Goal: Task Accomplishment & Management: Use online tool/utility

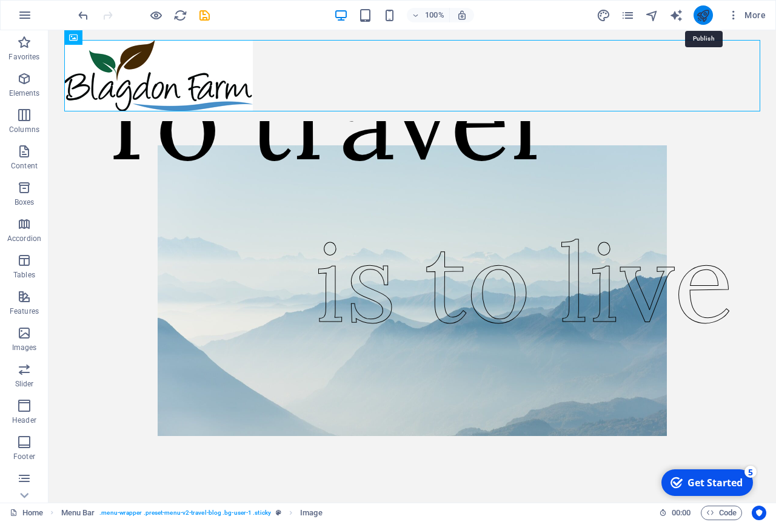
click at [705, 15] on icon "publish" at bounding box center [703, 15] width 14 height 14
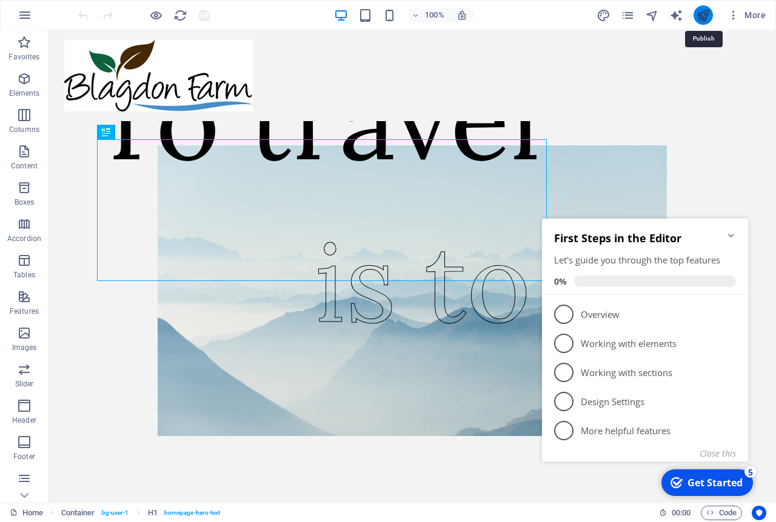
click at [704, 16] on icon "publish" at bounding box center [703, 15] width 14 height 14
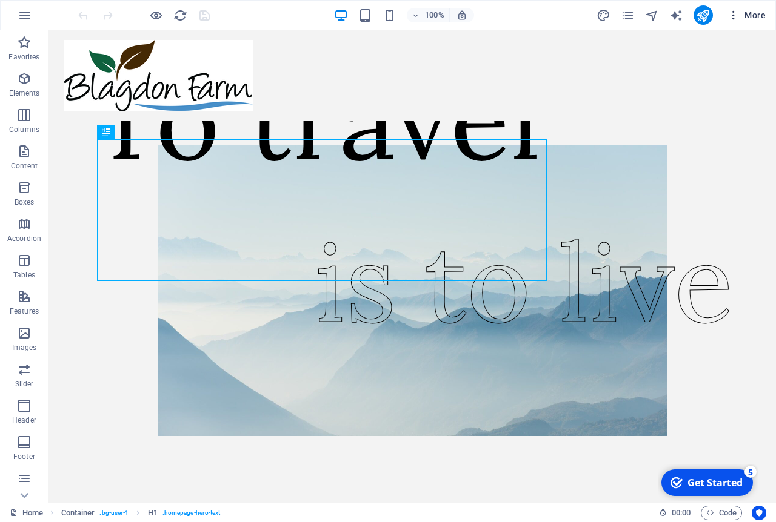
click at [755, 12] on span "More" at bounding box center [746, 15] width 38 height 12
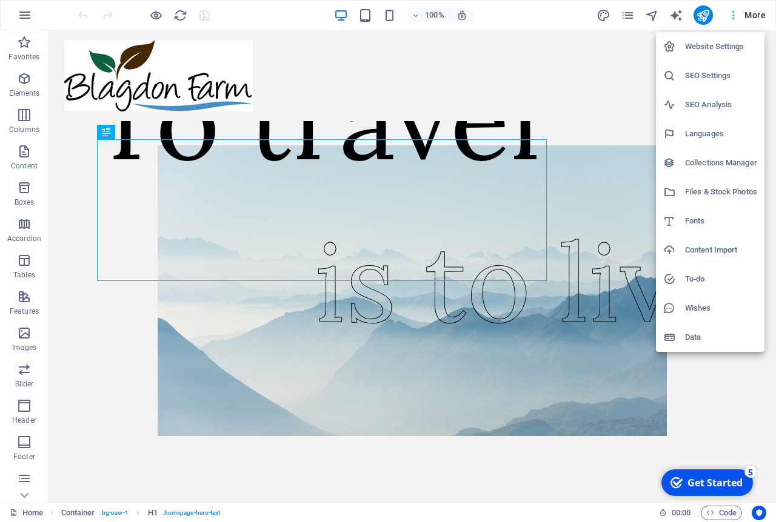
click at [755, 12] on div at bounding box center [388, 261] width 776 height 522
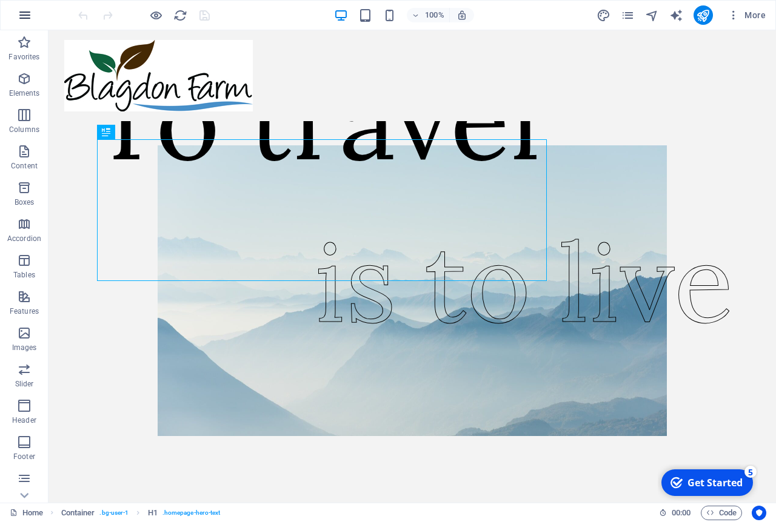
click at [28, 15] on icon "button" at bounding box center [25, 15] width 15 height 15
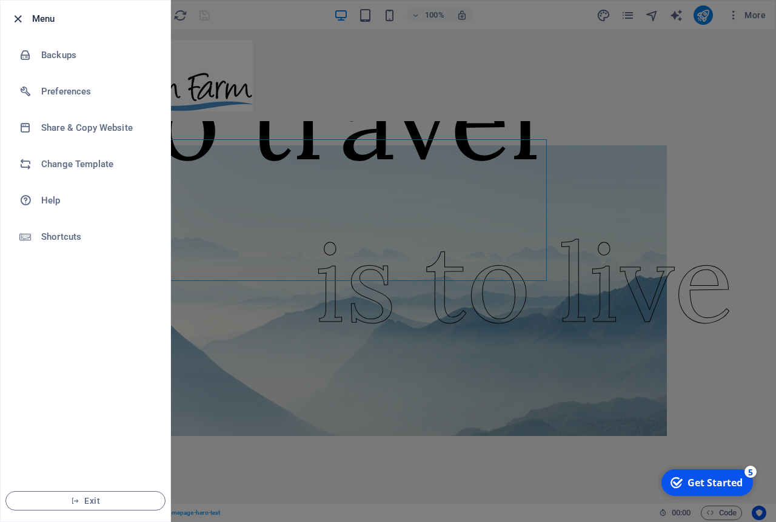
click at [13, 20] on icon "button" at bounding box center [18, 19] width 14 height 14
